Goal: Transaction & Acquisition: Purchase product/service

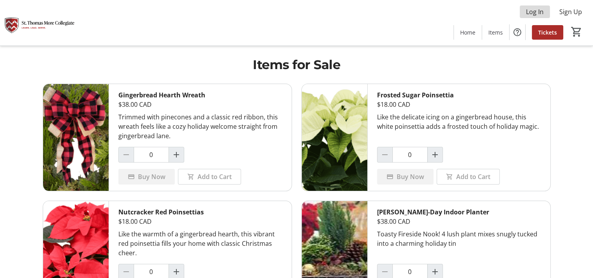
click at [529, 13] on span "Log In" at bounding box center [535, 11] width 18 height 9
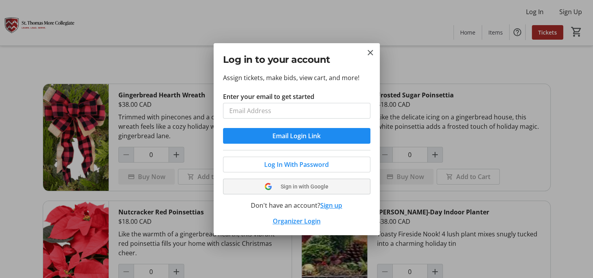
click at [298, 188] on span "Sign in with Google" at bounding box center [305, 186] width 48 height 6
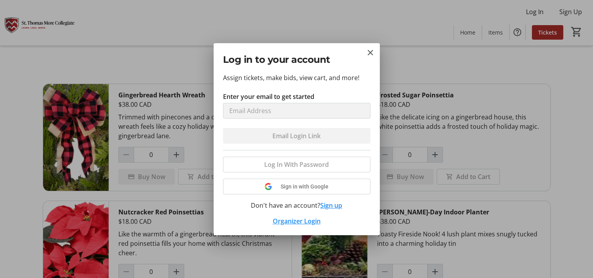
click at [292, 188] on div "Log In With Password Sign in with Google Don't have an account? Sign up Organiz…" at bounding box center [296, 188] width 147 height 76
click at [370, 53] on mat-icon "Close" at bounding box center [370, 52] width 9 height 9
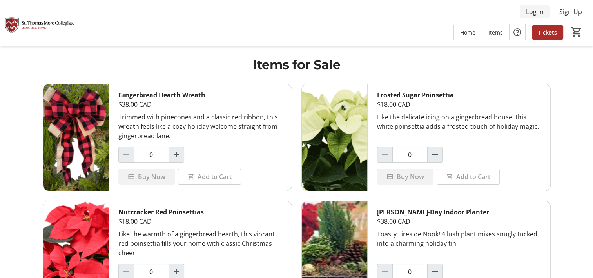
click at [529, 14] on span "Log In" at bounding box center [535, 11] width 18 height 9
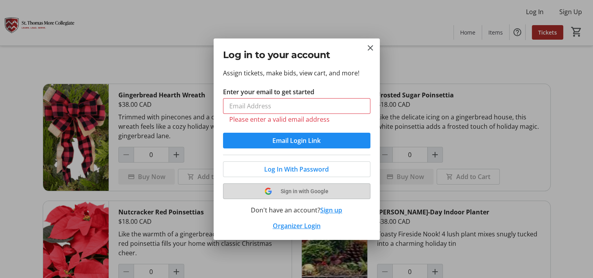
click at [286, 186] on tr-shared-ui-google-sign-in-button-content "Sign in with Google" at bounding box center [296, 190] width 129 height 9
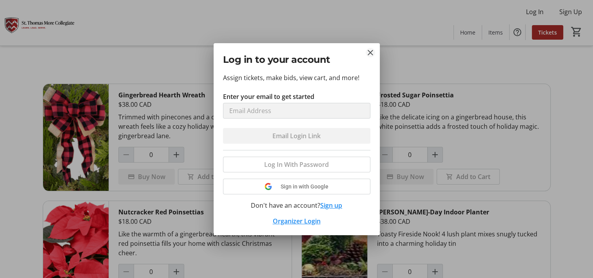
click at [369, 53] on mat-icon "Close" at bounding box center [370, 52] width 9 height 9
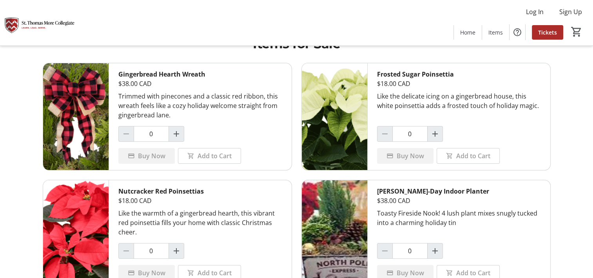
scroll to position [39, 0]
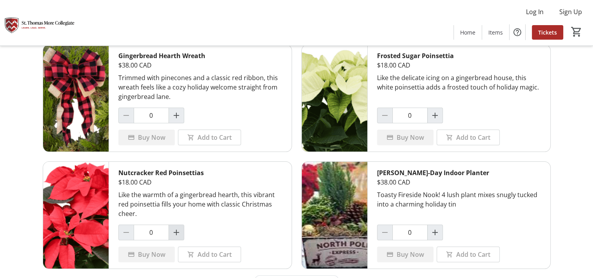
click at [176, 233] on mat-icon "Increment by one" at bounding box center [176, 231] width 9 height 9
type input "1"
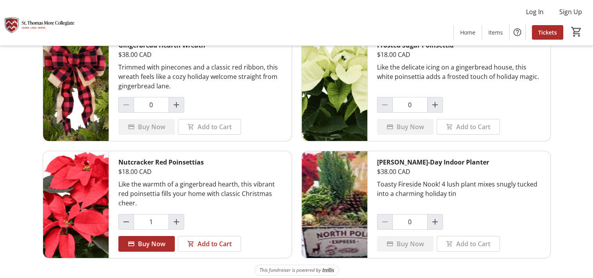
scroll to position [53, 0]
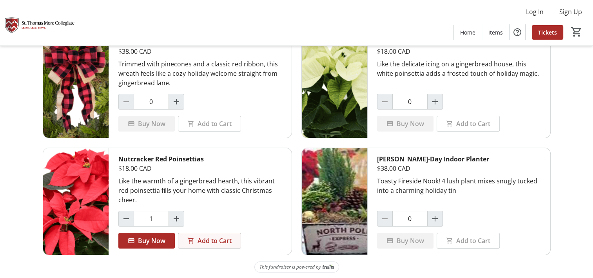
click at [198, 240] on span "Add to Cart" at bounding box center [215, 240] width 34 height 9
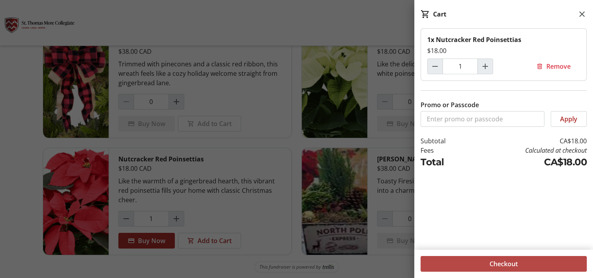
click at [510, 265] on span "Checkout" at bounding box center [504, 263] width 28 height 9
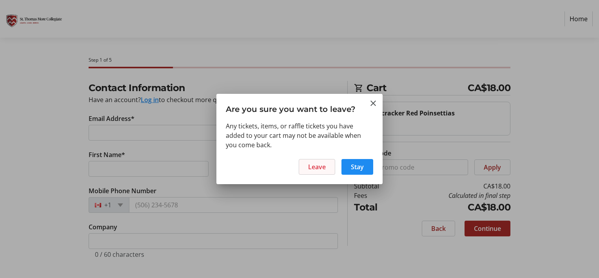
click at [325, 171] on span "Leave" at bounding box center [317, 166] width 18 height 9
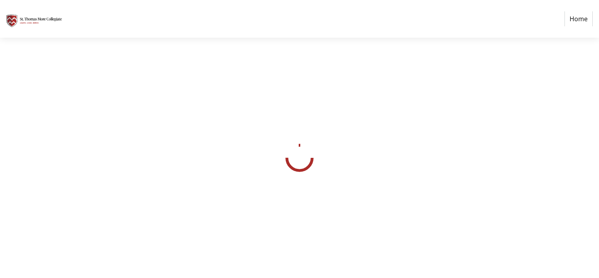
click at [548, 13] on html "Home" at bounding box center [299, 139] width 599 height 278
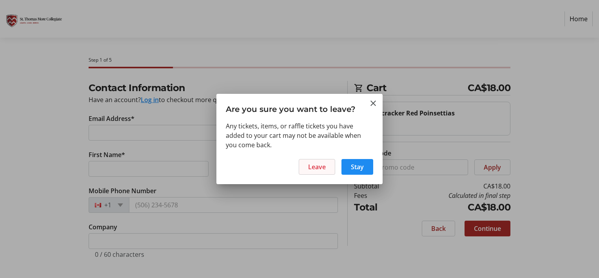
click at [326, 166] on span at bounding box center [317, 166] width 36 height 19
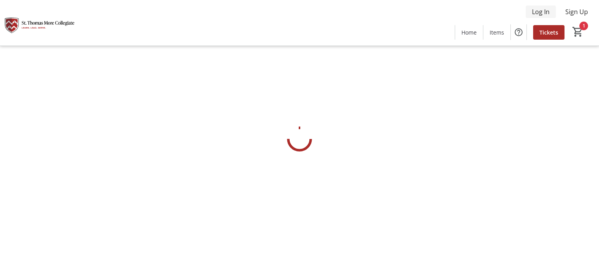
click at [546, 11] on span "Log In" at bounding box center [541, 11] width 18 height 9
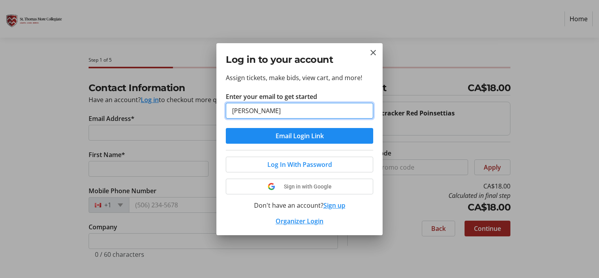
type input "[EMAIL_ADDRESS][DOMAIN_NAME]"
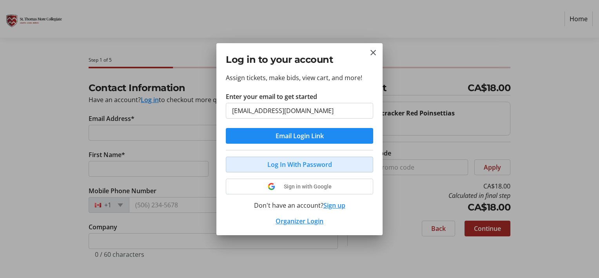
click at [287, 163] on span "Log In With Password" at bounding box center [299, 164] width 65 height 9
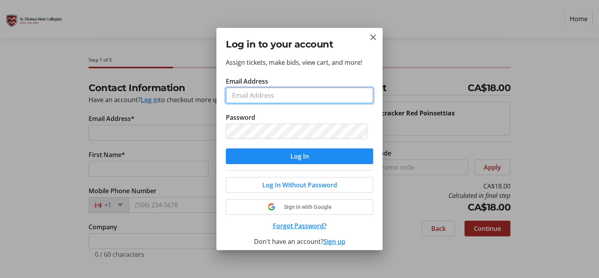
click at [248, 99] on input "Email Address" at bounding box center [299, 95] width 147 height 16
type input "[EMAIL_ADDRESS][DOMAIN_NAME]"
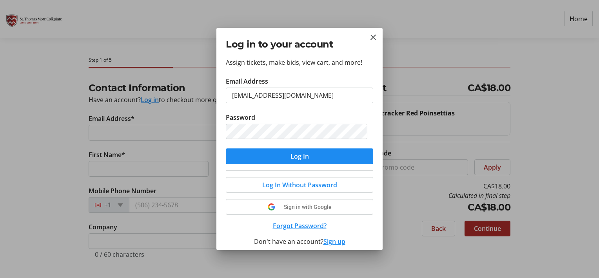
drag, startPoint x: 268, startPoint y: 160, endPoint x: 274, endPoint y: 160, distance: 6.3
click at [269, 160] on span "submit" at bounding box center [299, 156] width 147 height 19
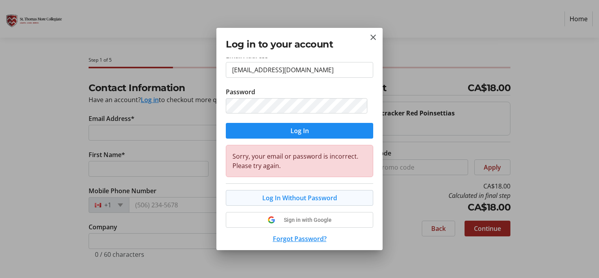
scroll to position [39, 0]
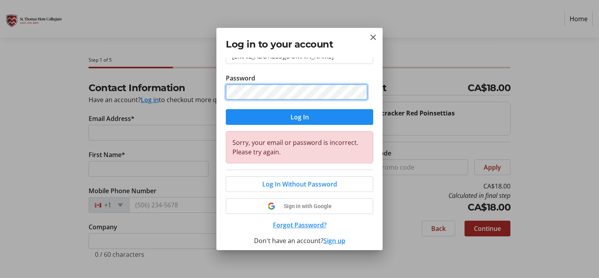
click at [199, 88] on div "Log in to your account Assign tickets, make bids, view cart, and more! Email Ad…" at bounding box center [299, 139] width 599 height 278
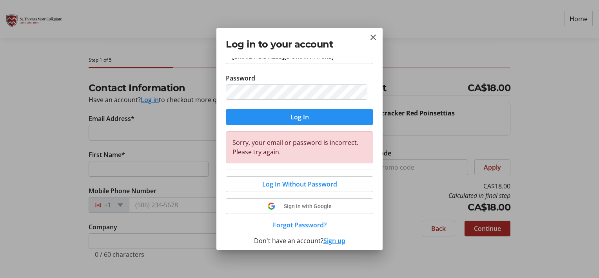
click at [290, 116] on span "Log In" at bounding box center [299, 116] width 18 height 9
click at [293, 225] on button "Forgot Password?" at bounding box center [299, 224] width 147 height 9
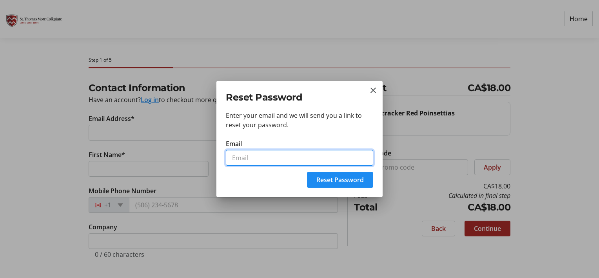
click at [250, 160] on input "Email" at bounding box center [299, 158] width 147 height 16
type input "[EMAIL_ADDRESS][DOMAIN_NAME]"
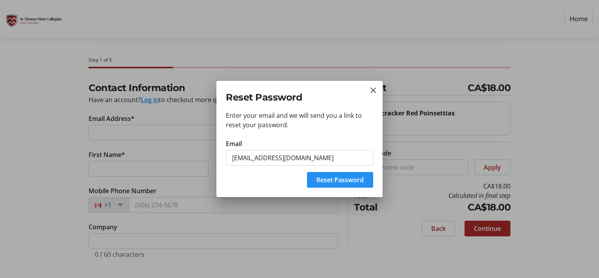
click at [338, 176] on span "Reset Password" at bounding box center [339, 179] width 47 height 9
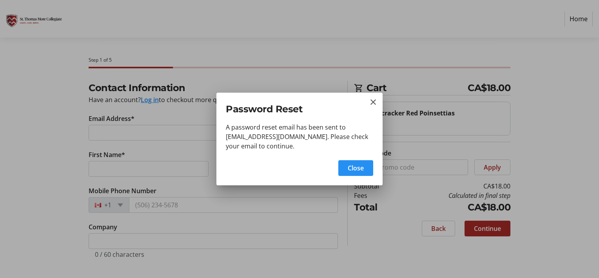
click at [356, 169] on span "Close" at bounding box center [356, 167] width 16 height 9
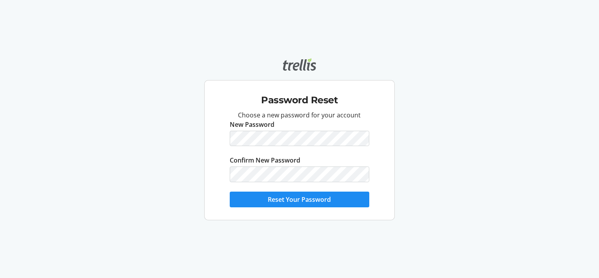
click at [254, 142] on html "Password Reset Choose a new password for your account New Password Confirm New …" at bounding box center [299, 139] width 599 height 278
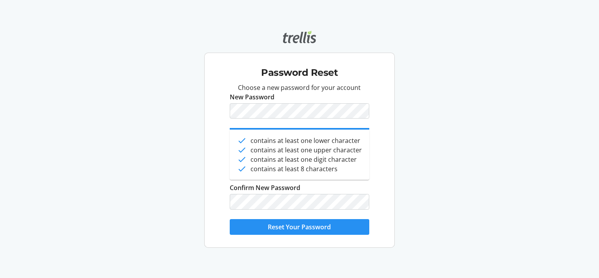
click at [272, 226] on span "Reset Your Password" at bounding box center [299, 226] width 63 height 9
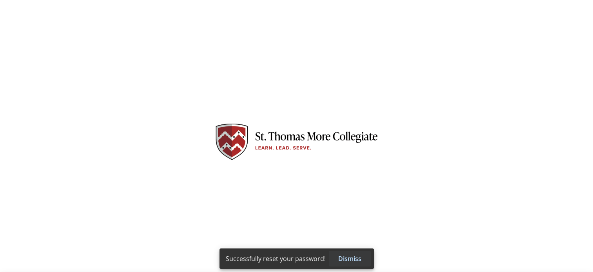
click at [358, 265] on span at bounding box center [350, 258] width 42 height 19
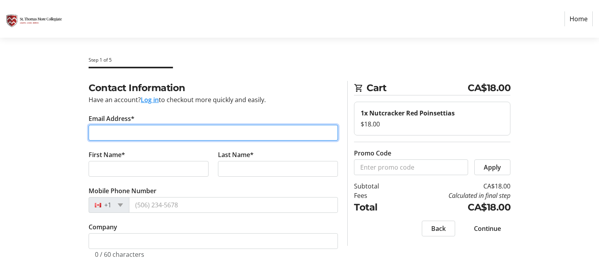
click at [124, 137] on input "Email Address*" at bounding box center [213, 133] width 249 height 16
type input "[EMAIL_ADDRESS][DOMAIN_NAME]"
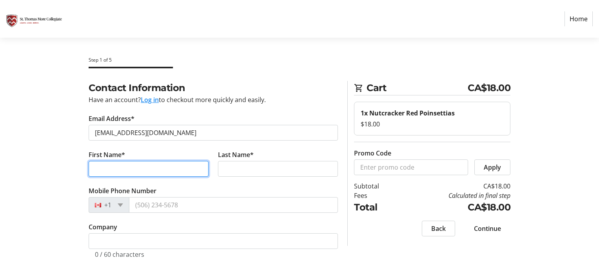
type input "Angelica"
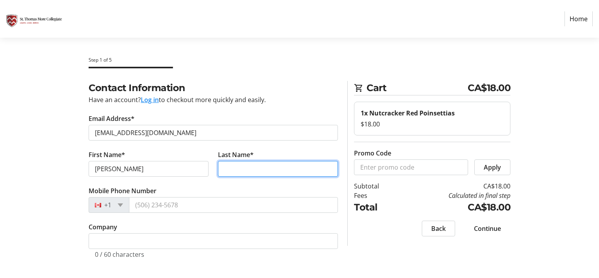
type input "Anderson"
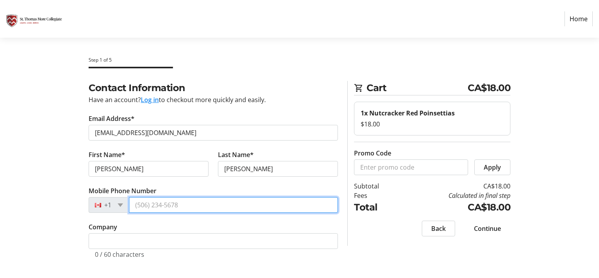
type input "(604) 376-3726"
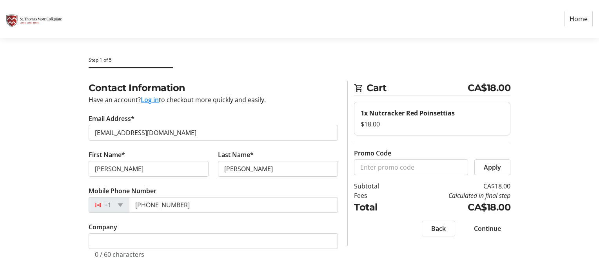
click at [495, 230] on span "Continue" at bounding box center [487, 227] width 27 height 9
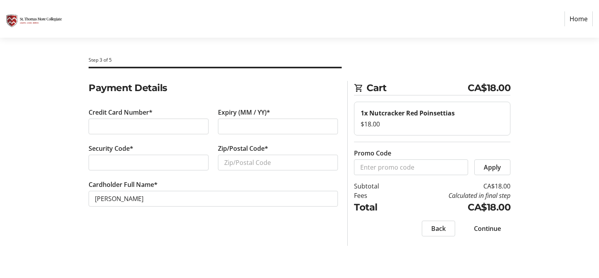
click at [185, 168] on div at bounding box center [149, 162] width 120 height 16
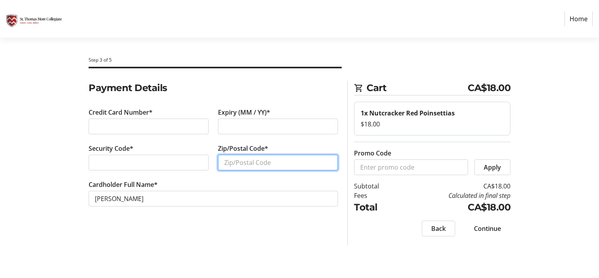
click at [268, 164] on input "Zip/Postal Code*" at bounding box center [278, 162] width 120 height 16
type input "V3N 4C1"
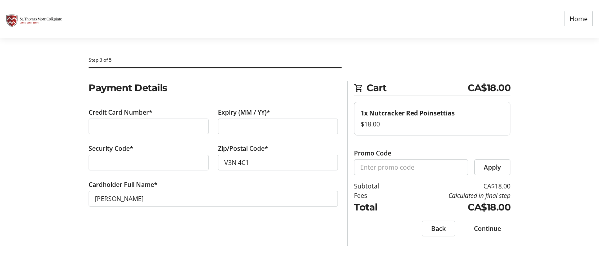
click at [277, 221] on section "Payment Details Credit Card Number* Expiry (MM / YY)* Security Code* Zip/Postal…" at bounding box center [213, 153] width 249 height 144
click at [501, 228] on span at bounding box center [488, 228] width 46 height 19
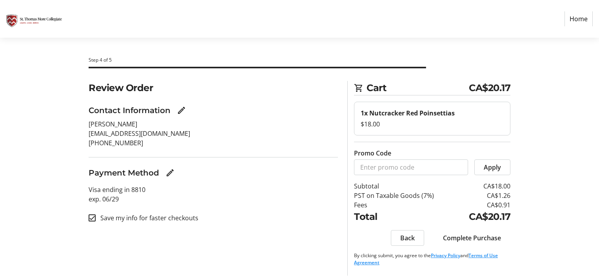
click at [463, 236] on span "Complete Purchase" at bounding box center [472, 237] width 58 height 9
